Goal: Task Accomplishment & Management: Manage account settings

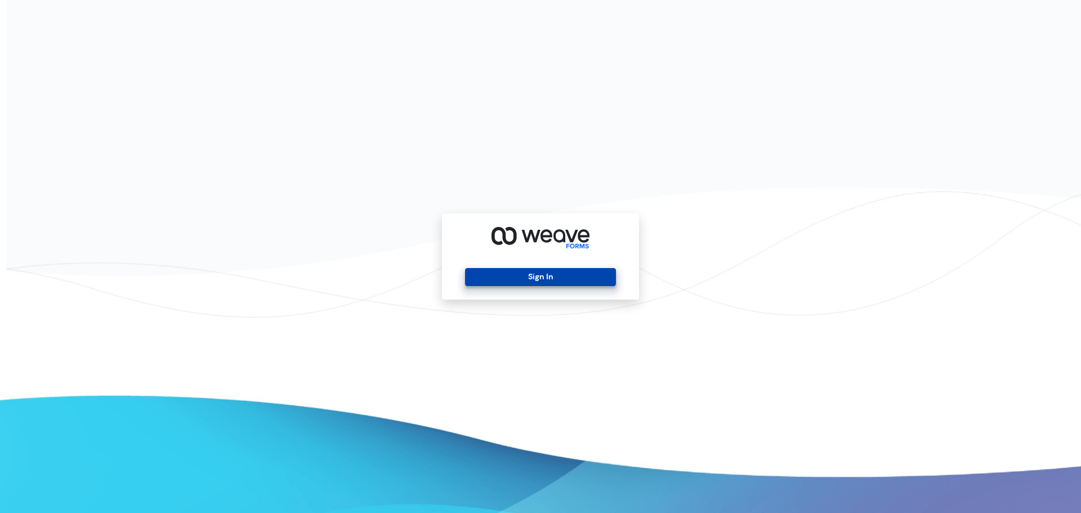
click at [591, 285] on button "Sign In" at bounding box center [540, 277] width 150 height 18
click at [584, 275] on button "Sign In" at bounding box center [540, 277] width 150 height 18
